Goal: Information Seeking & Learning: Learn about a topic

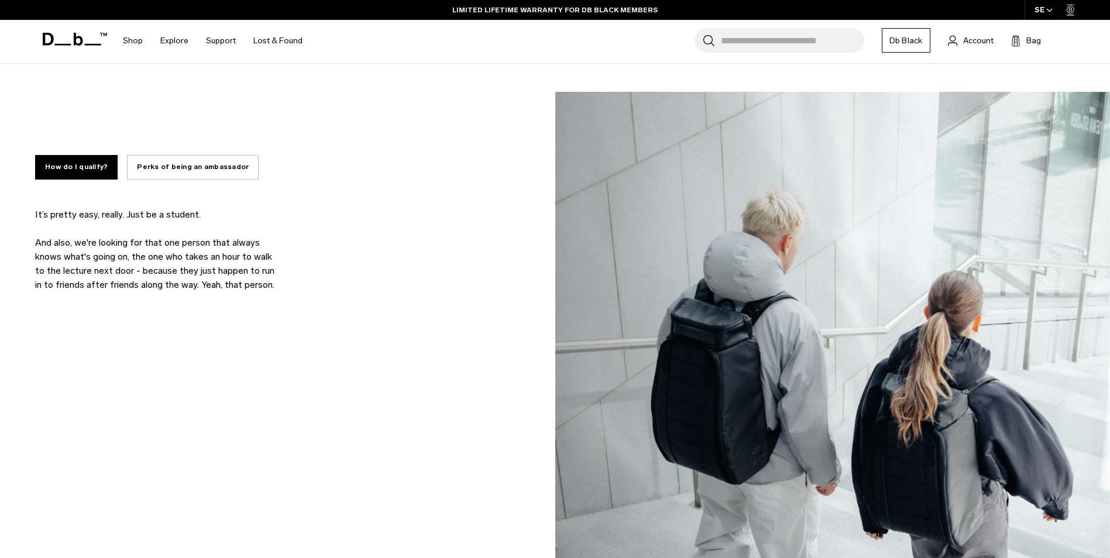
scroll to position [937, 0]
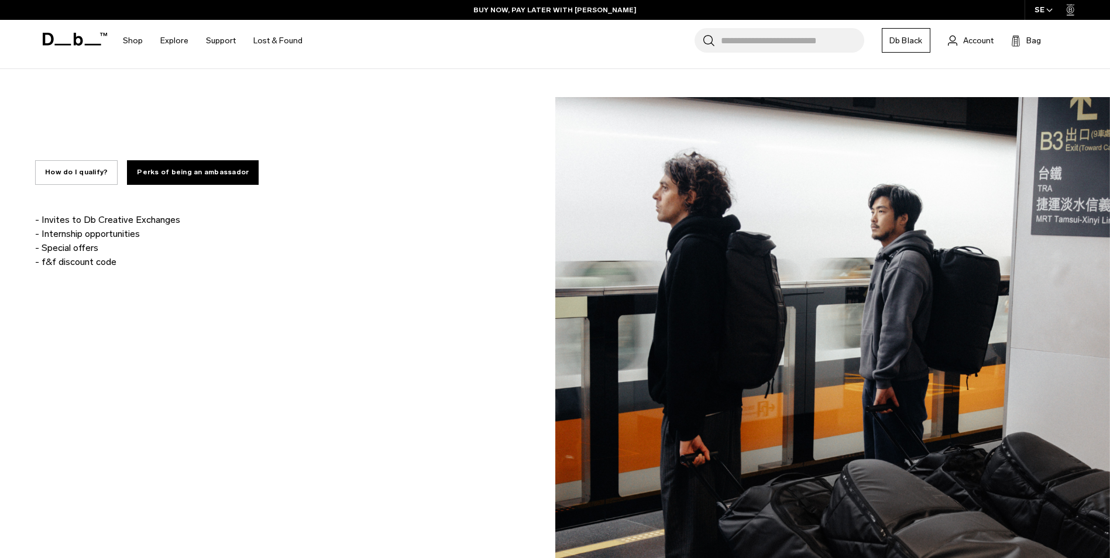
click at [87, 180] on button "How do I qualify?" at bounding box center [76, 172] width 83 height 25
click at [83, 179] on button "How do I qualify?" at bounding box center [76, 172] width 83 height 25
click at [83, 177] on button "How do I qualify?" at bounding box center [76, 172] width 83 height 25
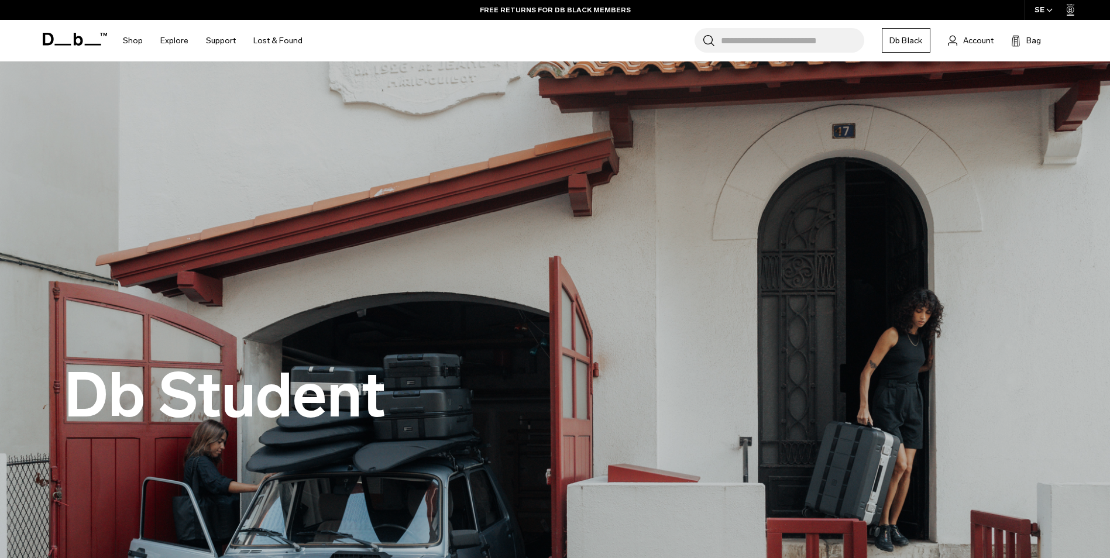
scroll to position [0, 0]
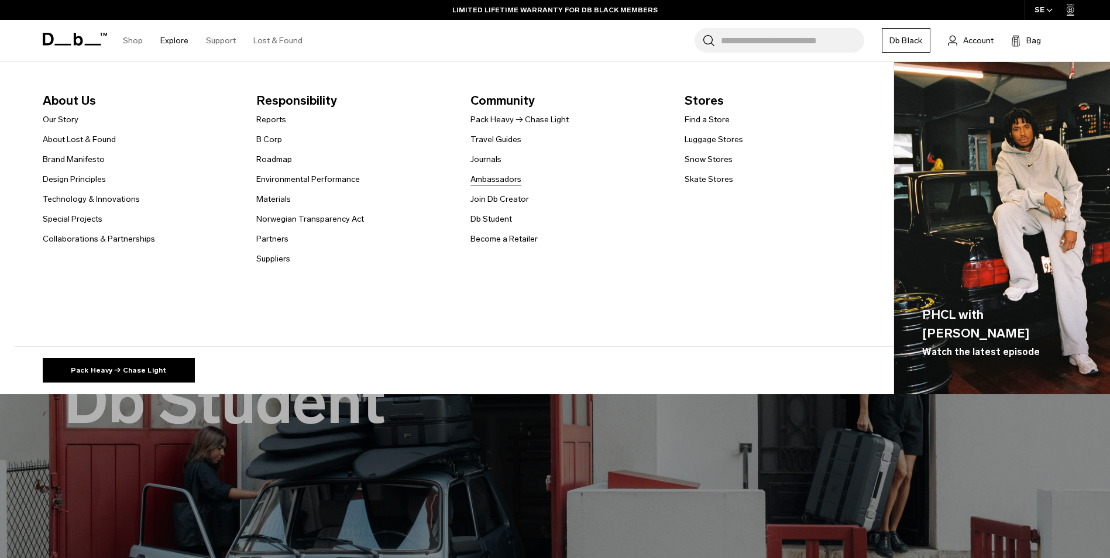
click at [502, 177] on link "Ambassadors" at bounding box center [496, 179] width 51 height 12
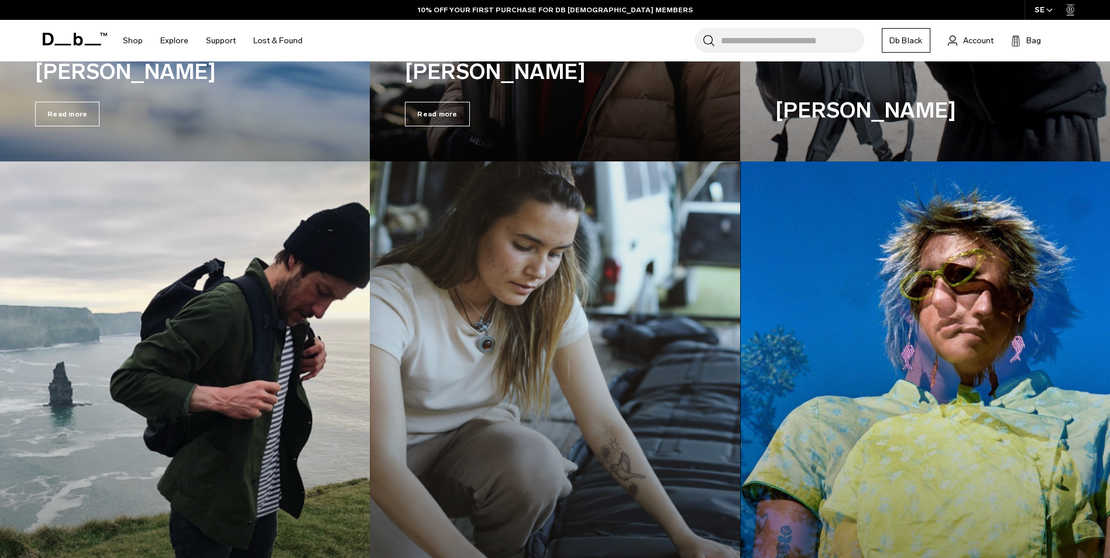
scroll to position [3336, 0]
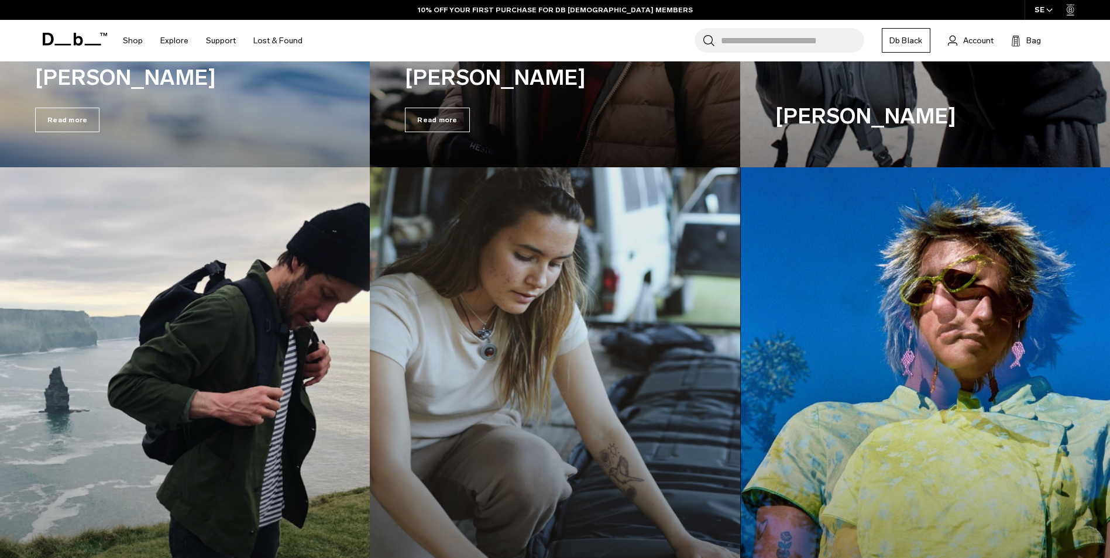
click at [276, 277] on img at bounding box center [185, 398] width 381 height 476
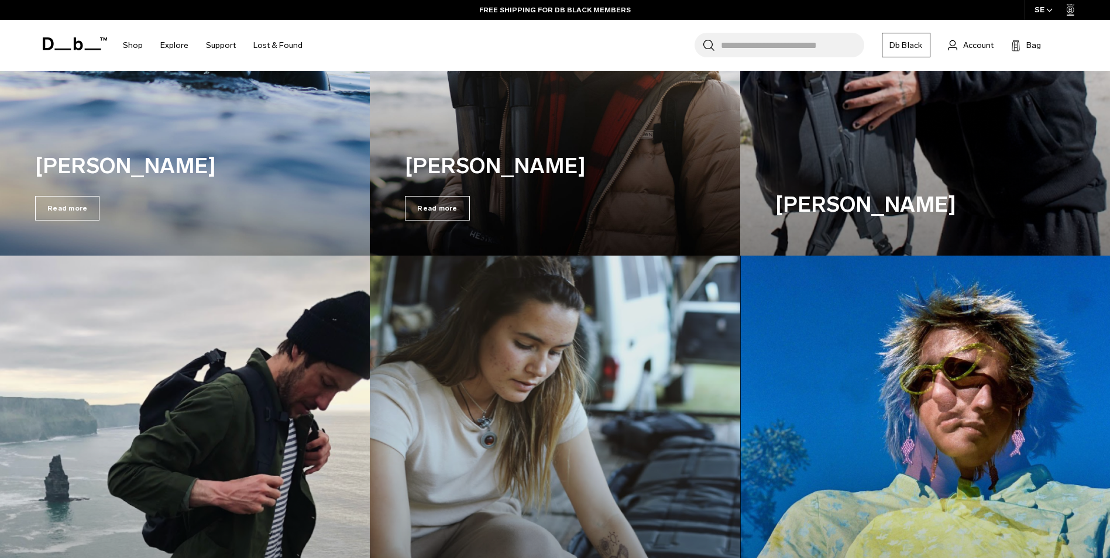
scroll to position [3219, 0]
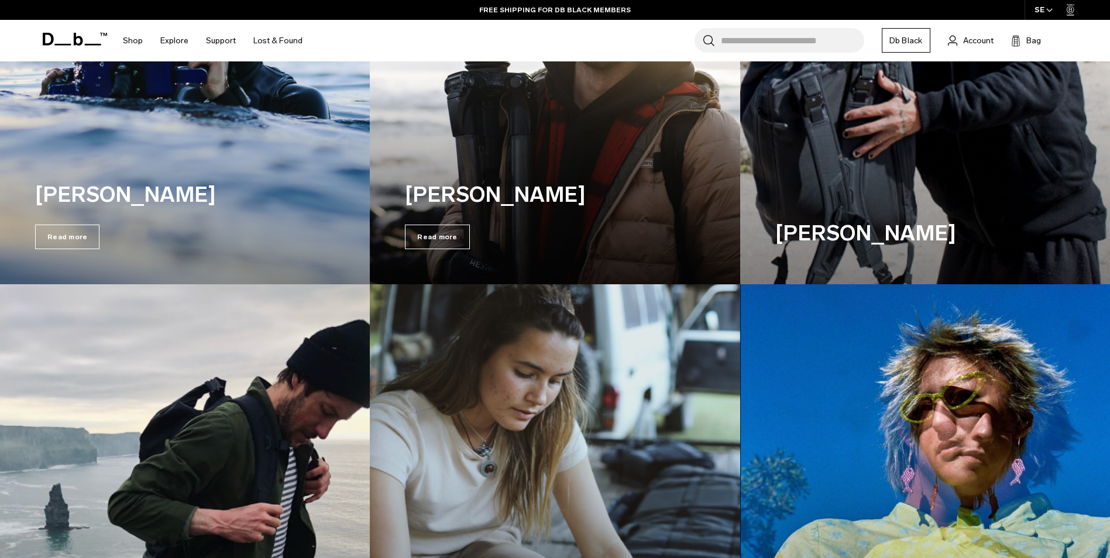
click at [165, 404] on img at bounding box center [185, 515] width 381 height 476
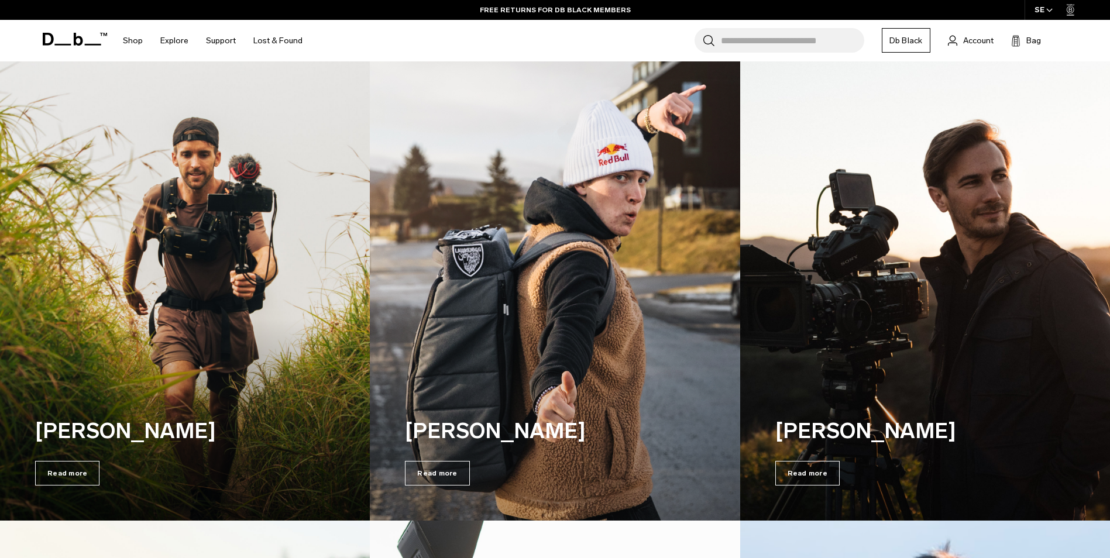
scroll to position [2517, 0]
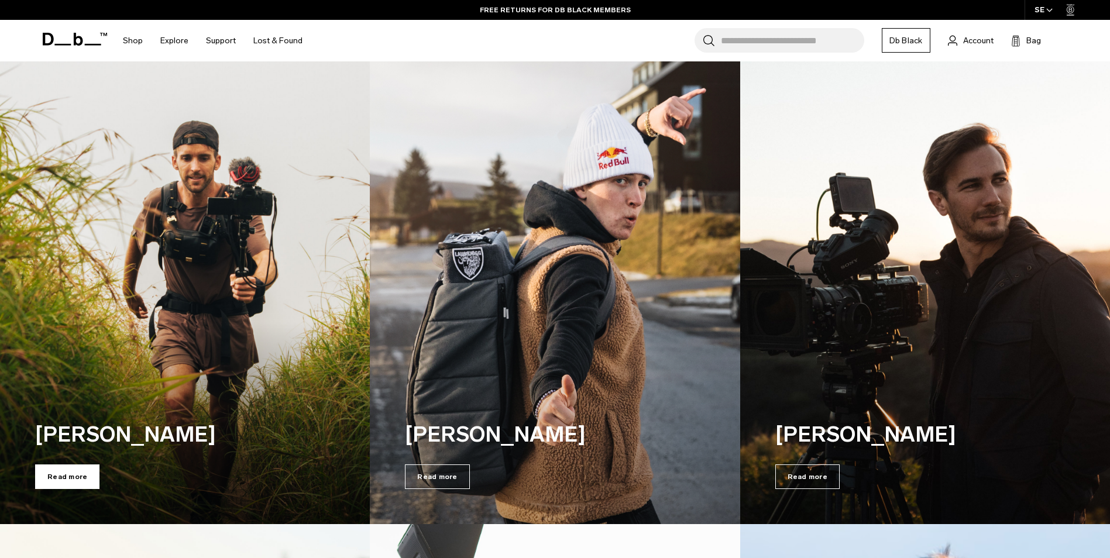
click at [74, 484] on span "Read more" at bounding box center [67, 477] width 64 height 25
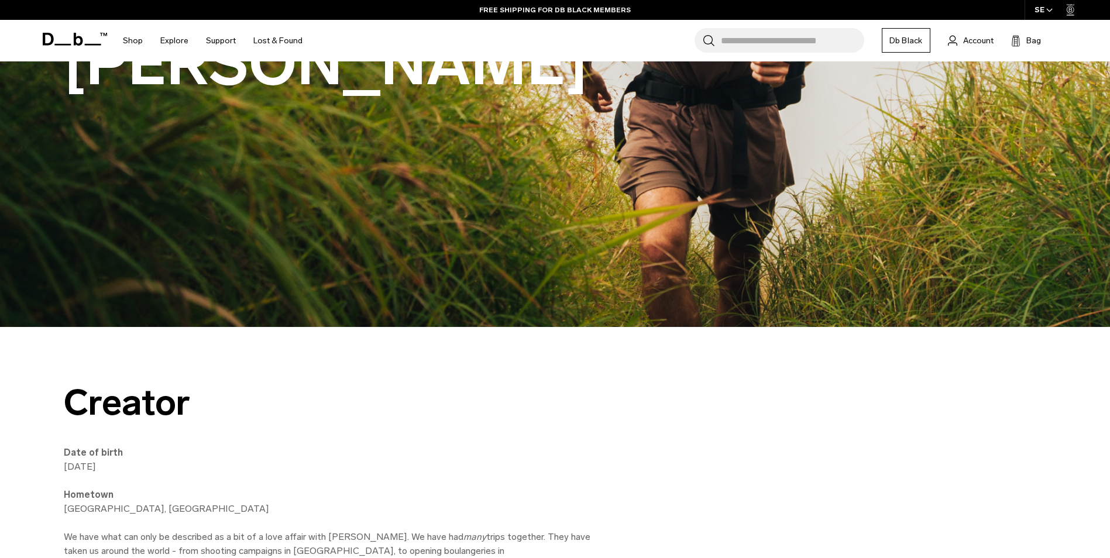
scroll to position [234, 0]
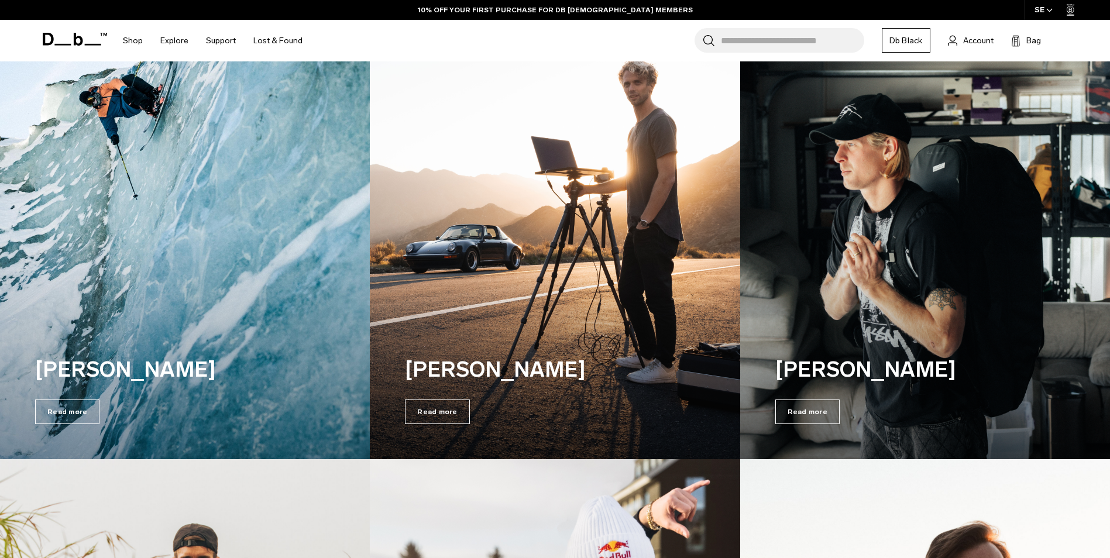
scroll to position [2107, 0]
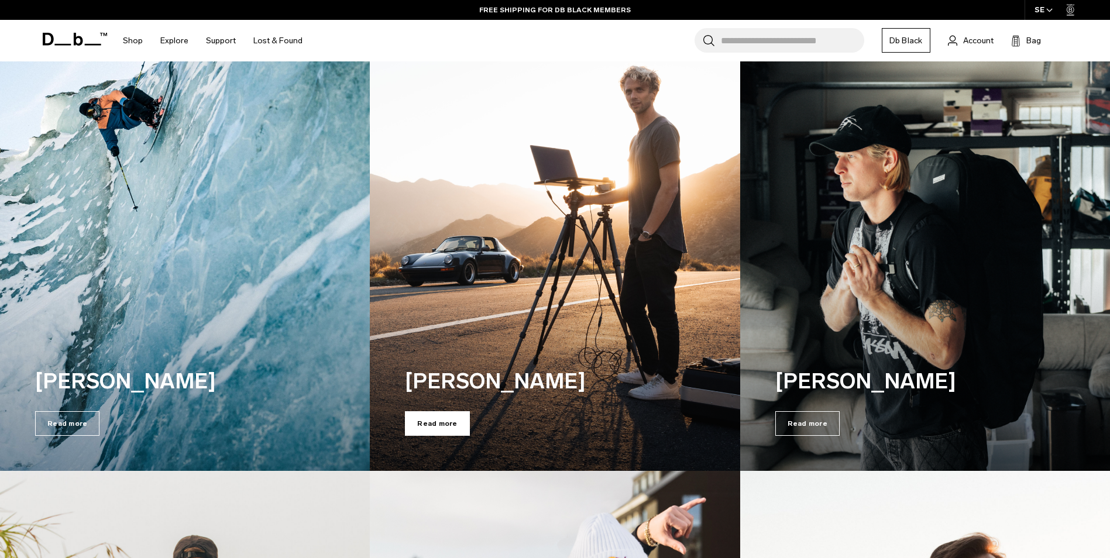
click at [460, 419] on span "Read more" at bounding box center [437, 423] width 64 height 25
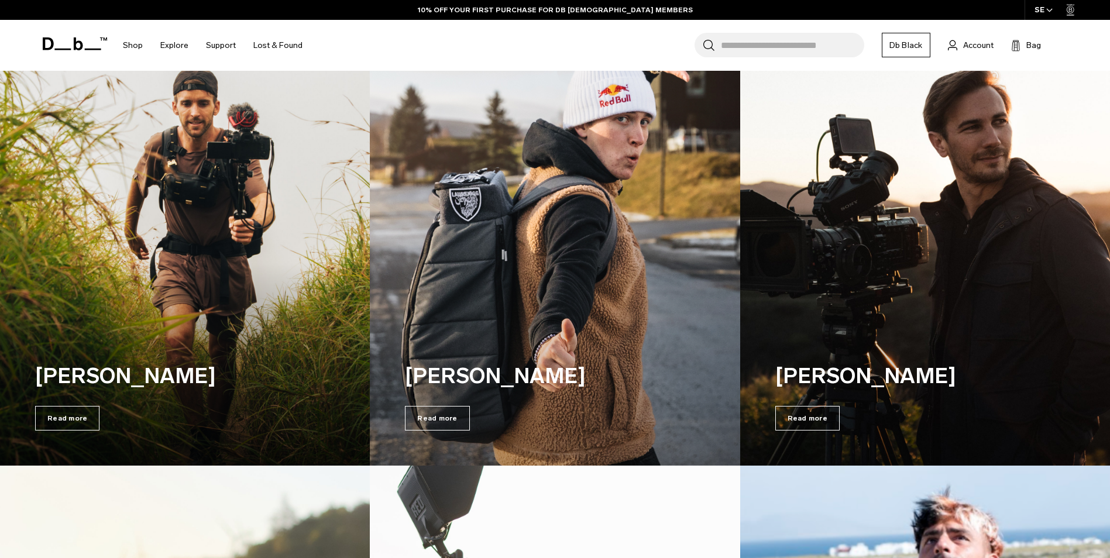
click at [581, 133] on img at bounding box center [555, 234] width 381 height 476
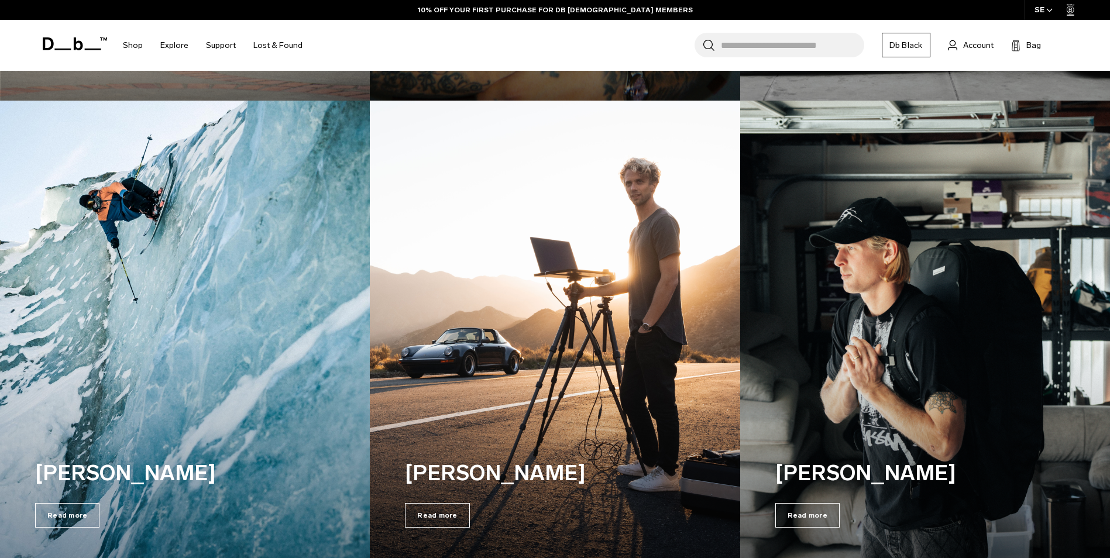
scroll to position [2108, 0]
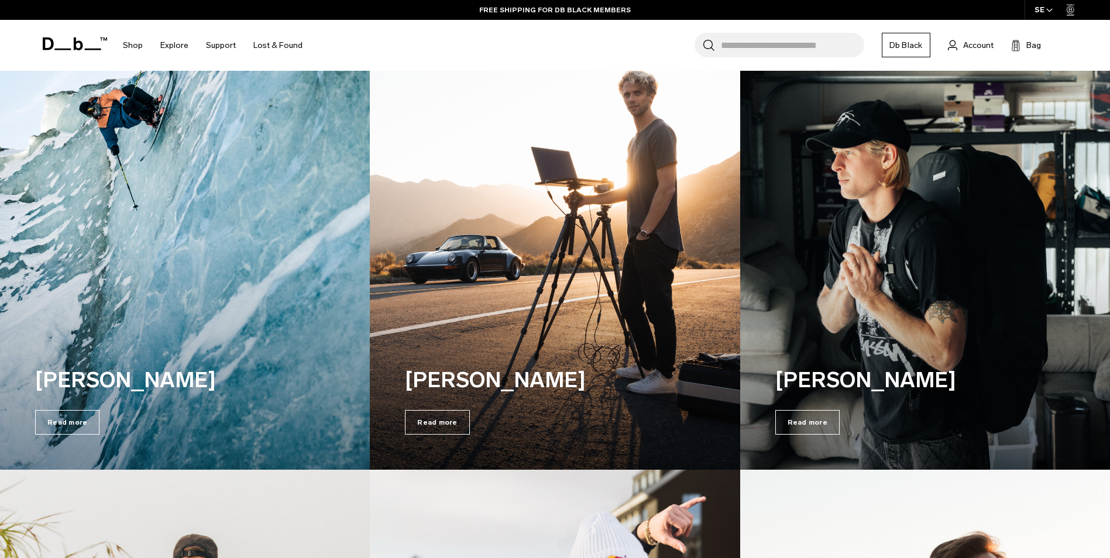
click at [836, 276] on img at bounding box center [925, 239] width 381 height 476
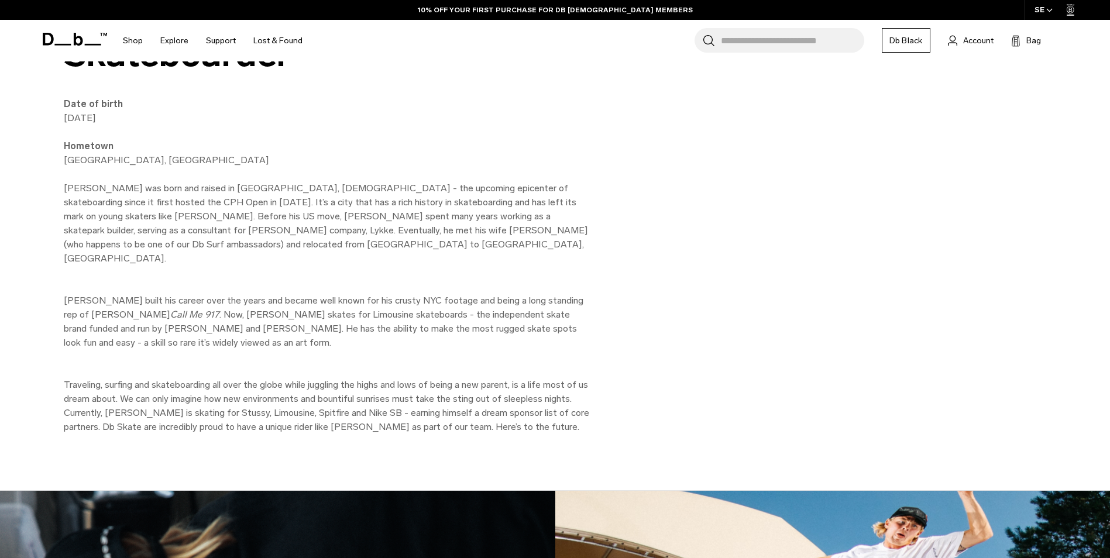
scroll to position [585, 0]
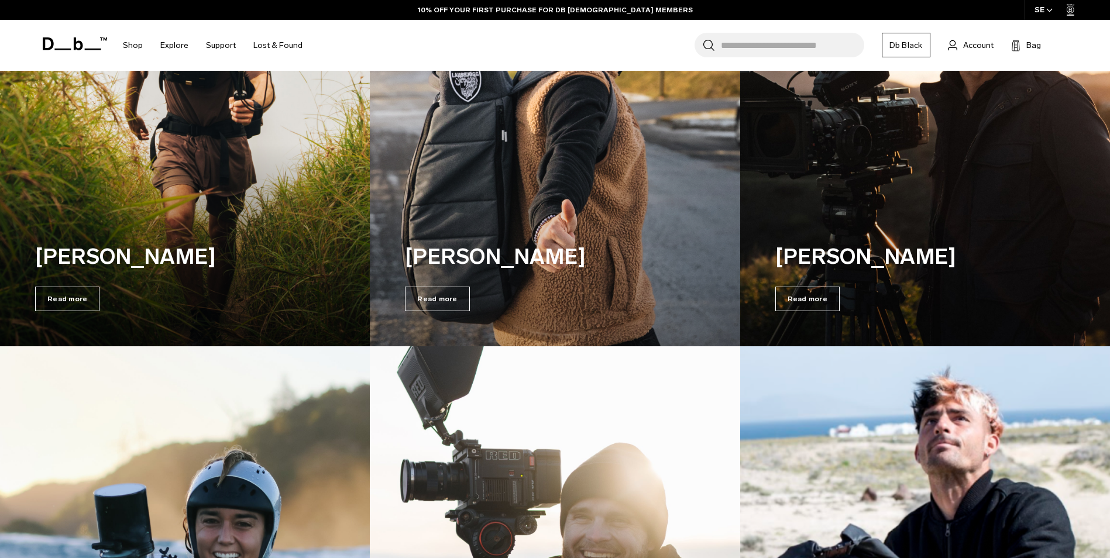
scroll to position [2695, 0]
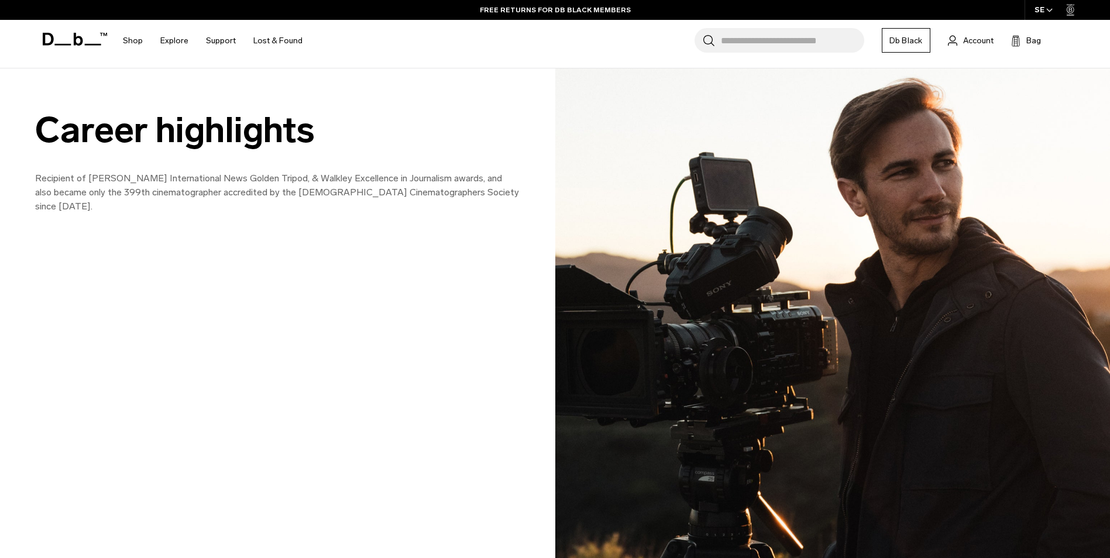
scroll to position [937, 0]
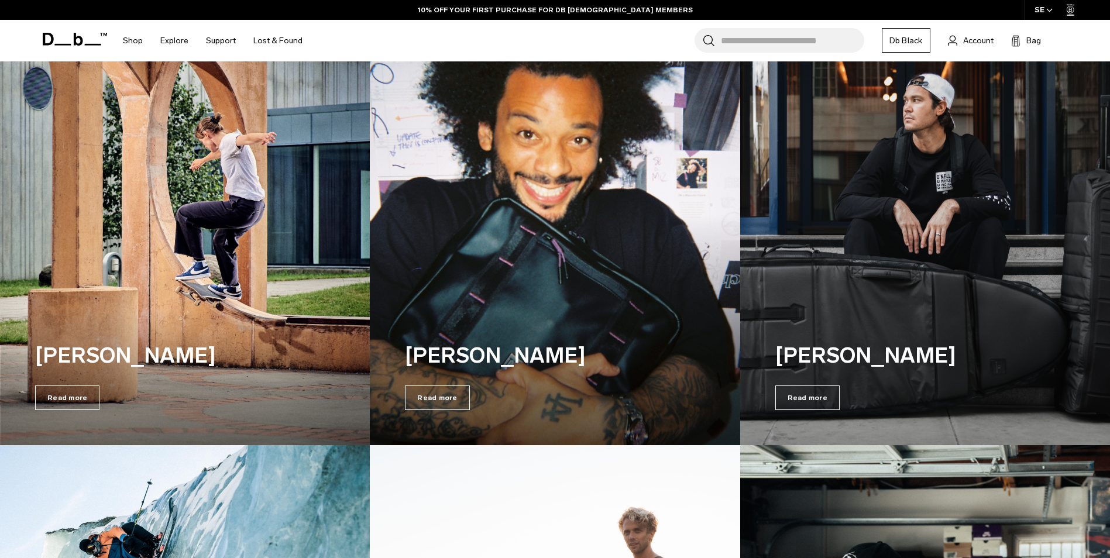
scroll to position [1642, 0]
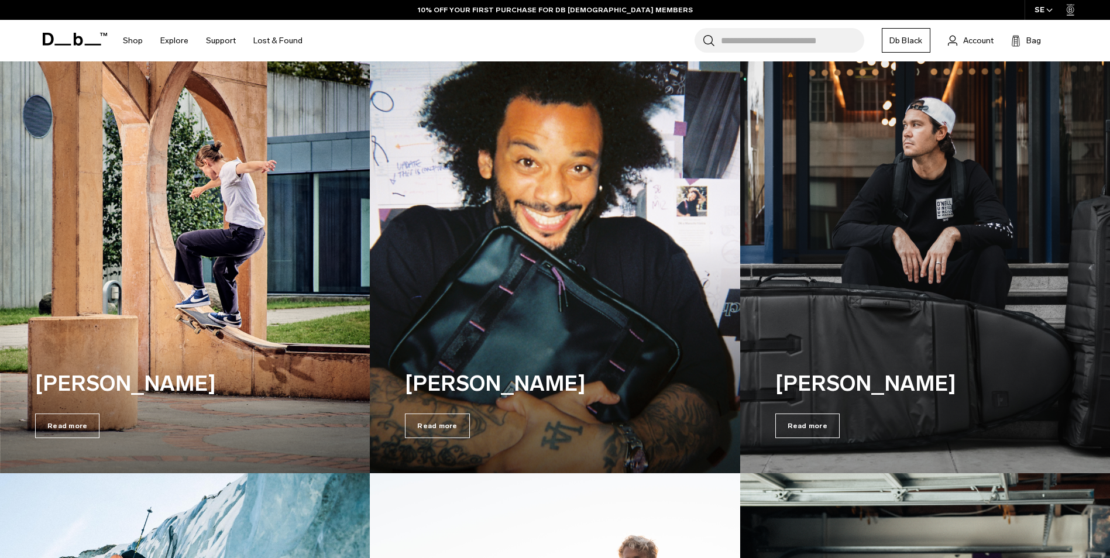
click at [953, 252] on img at bounding box center [925, 242] width 381 height 476
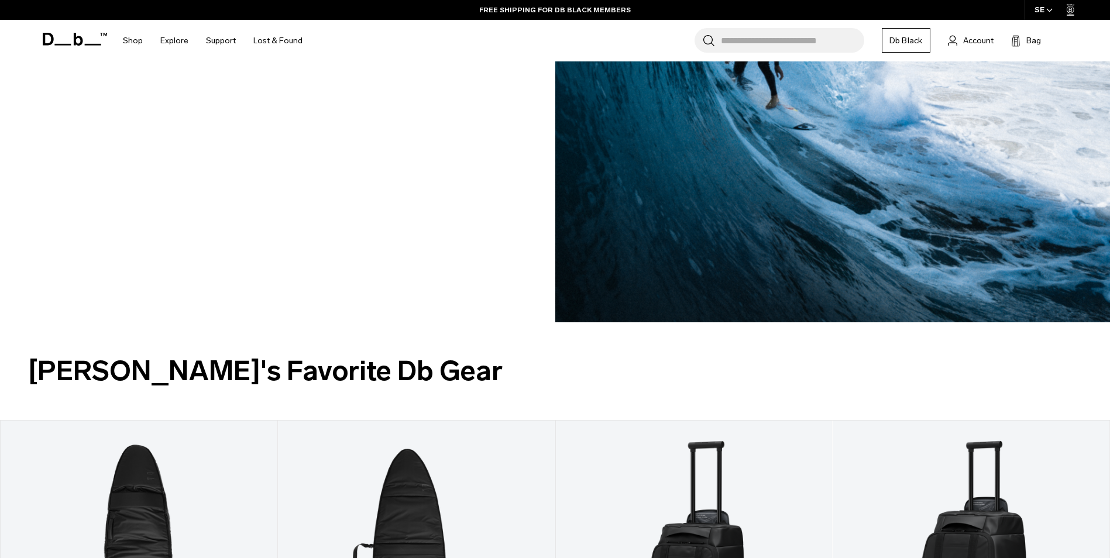
scroll to position [1229, 0]
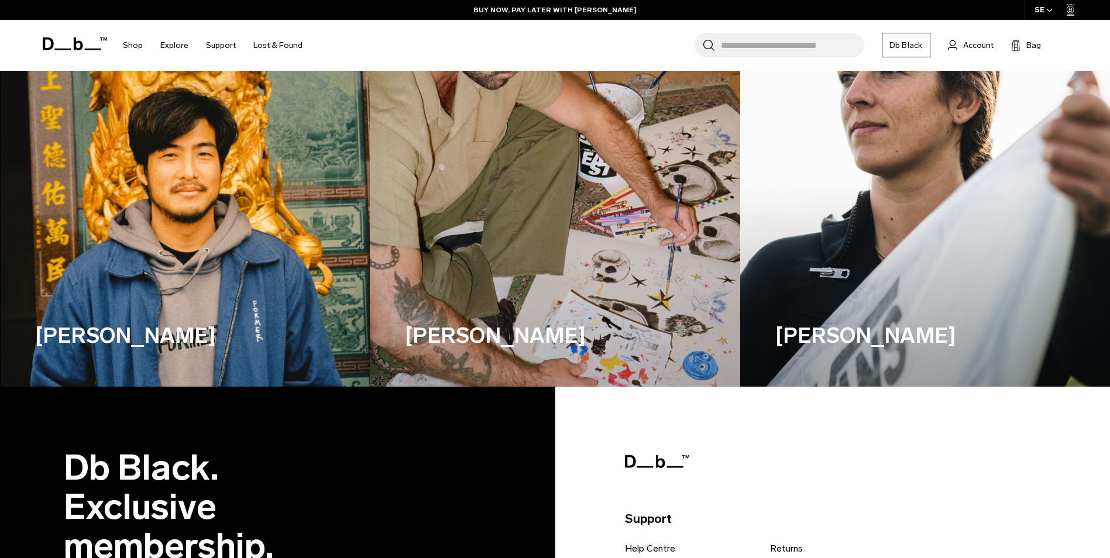
scroll to position [4218, 0]
